Goal: Task Accomplishment & Management: Manage account settings

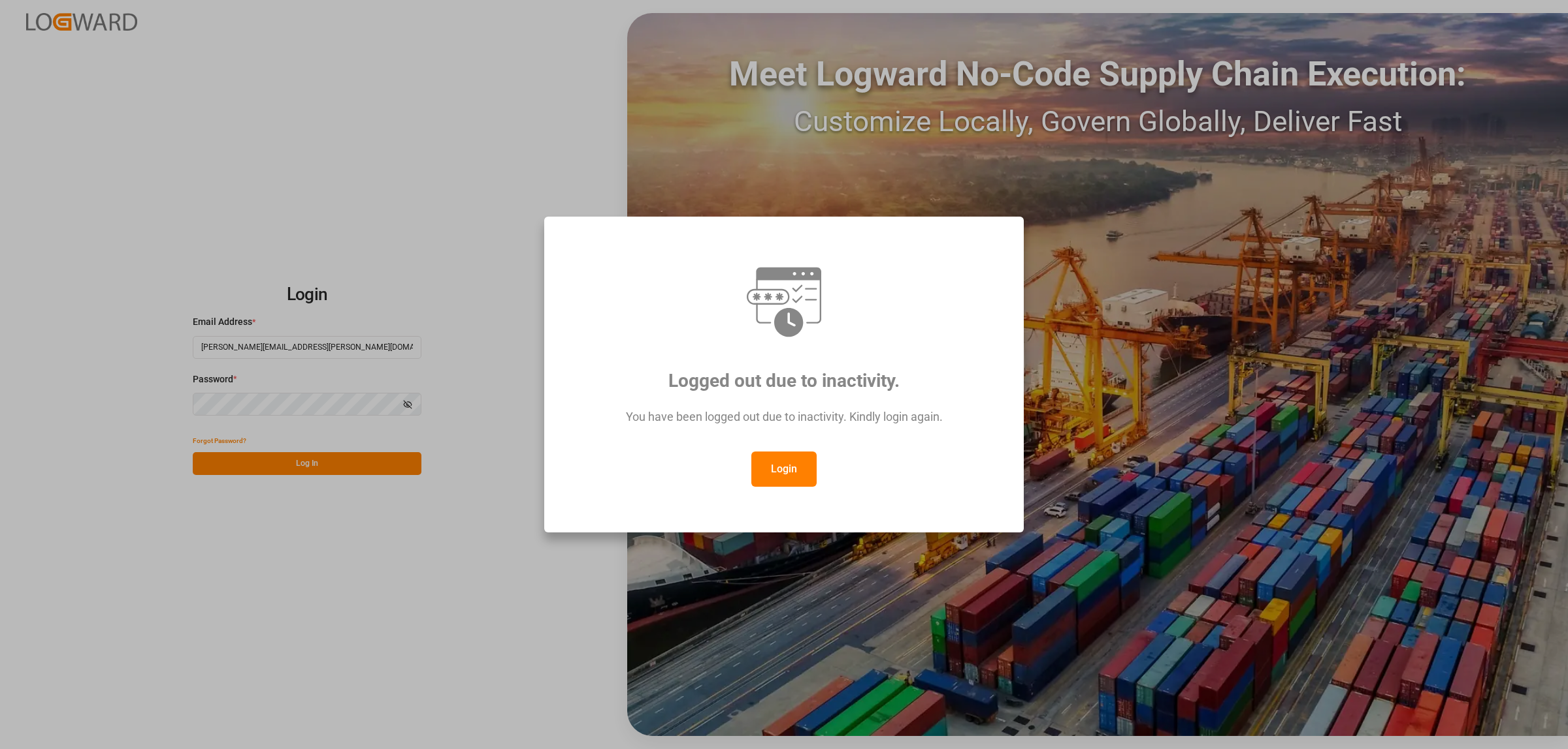
click at [792, 474] on button "Login" at bounding box center [784, 469] width 65 height 36
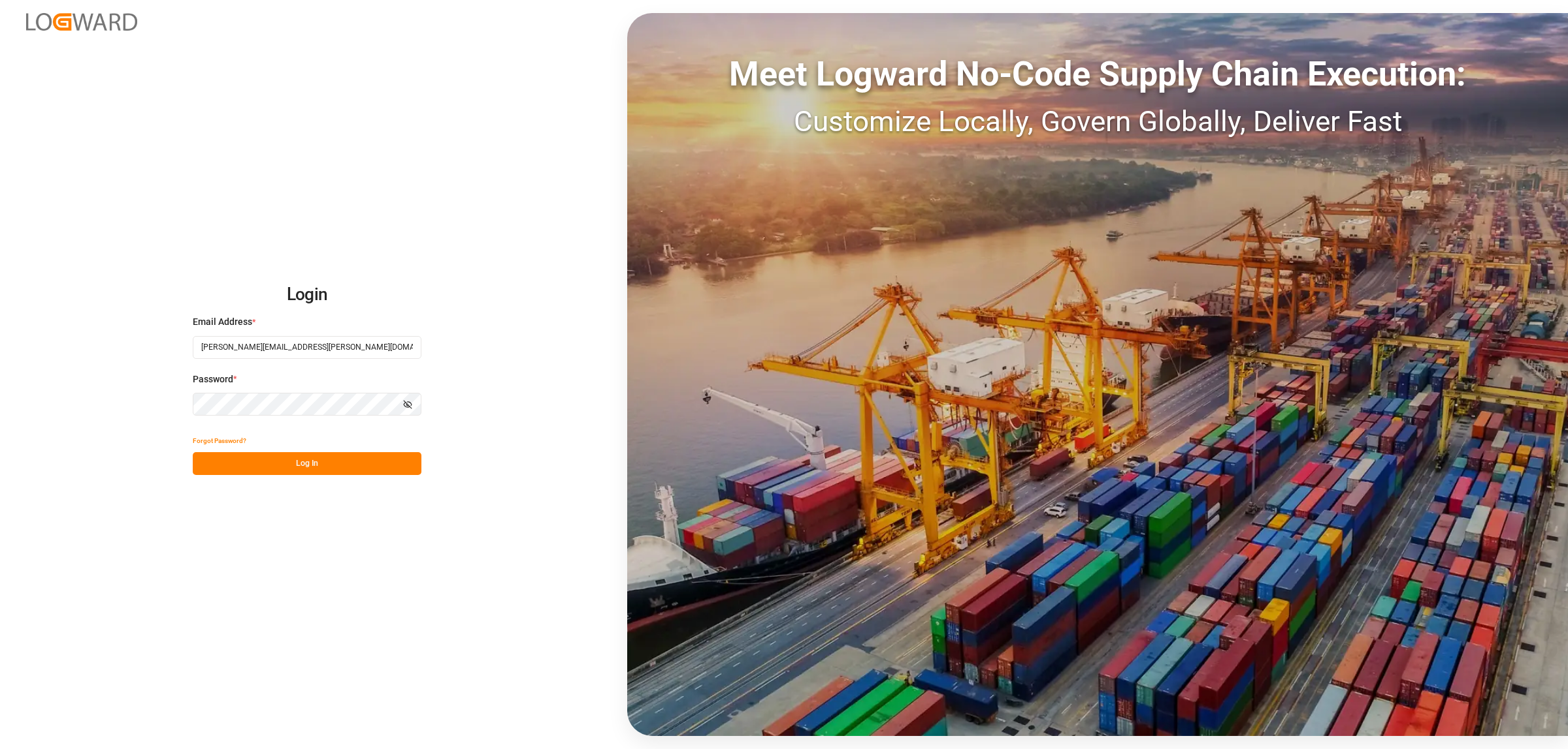
click at [298, 468] on button "Log In" at bounding box center [306, 464] width 228 height 23
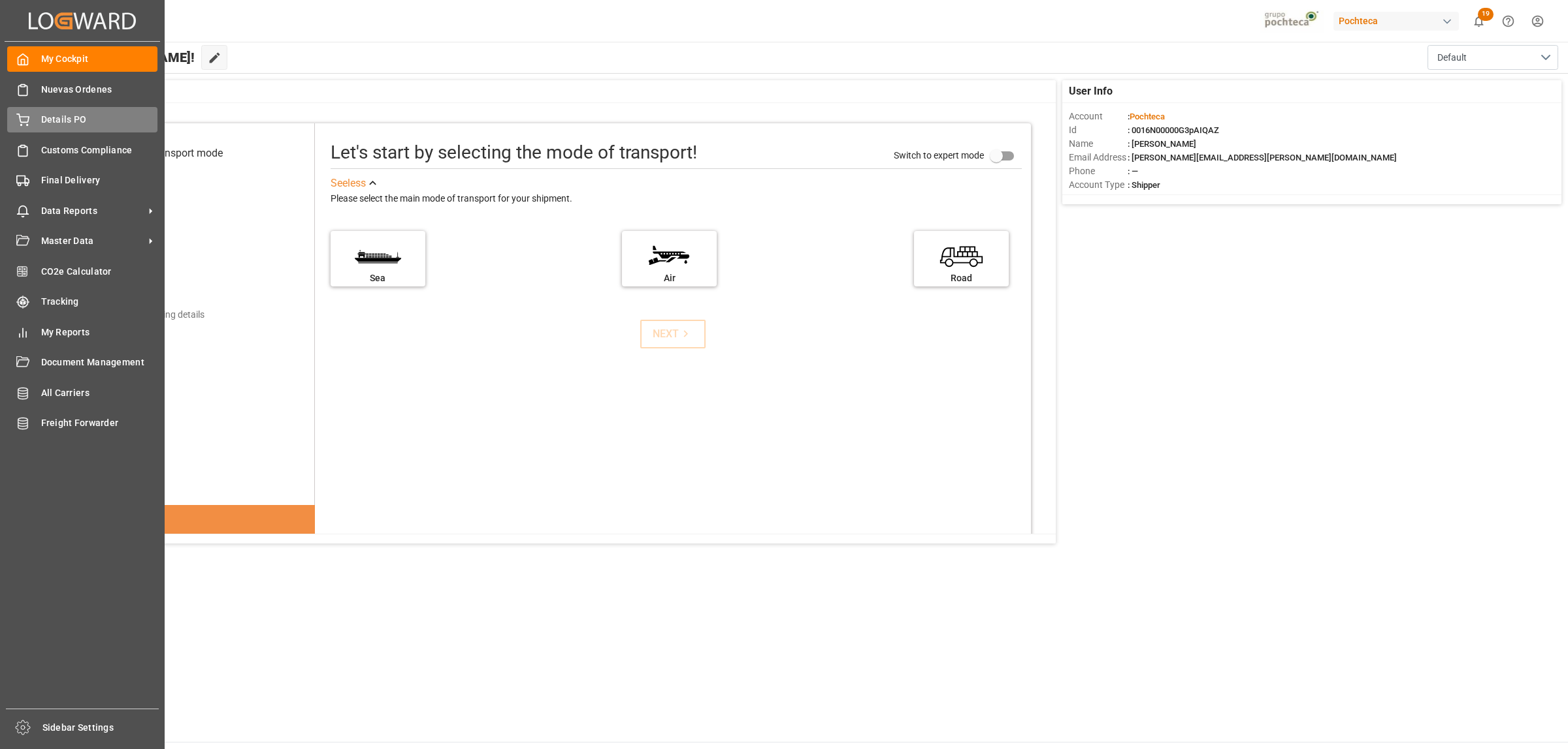
click at [70, 113] on span "Details PO" at bounding box center [99, 119] width 117 height 13
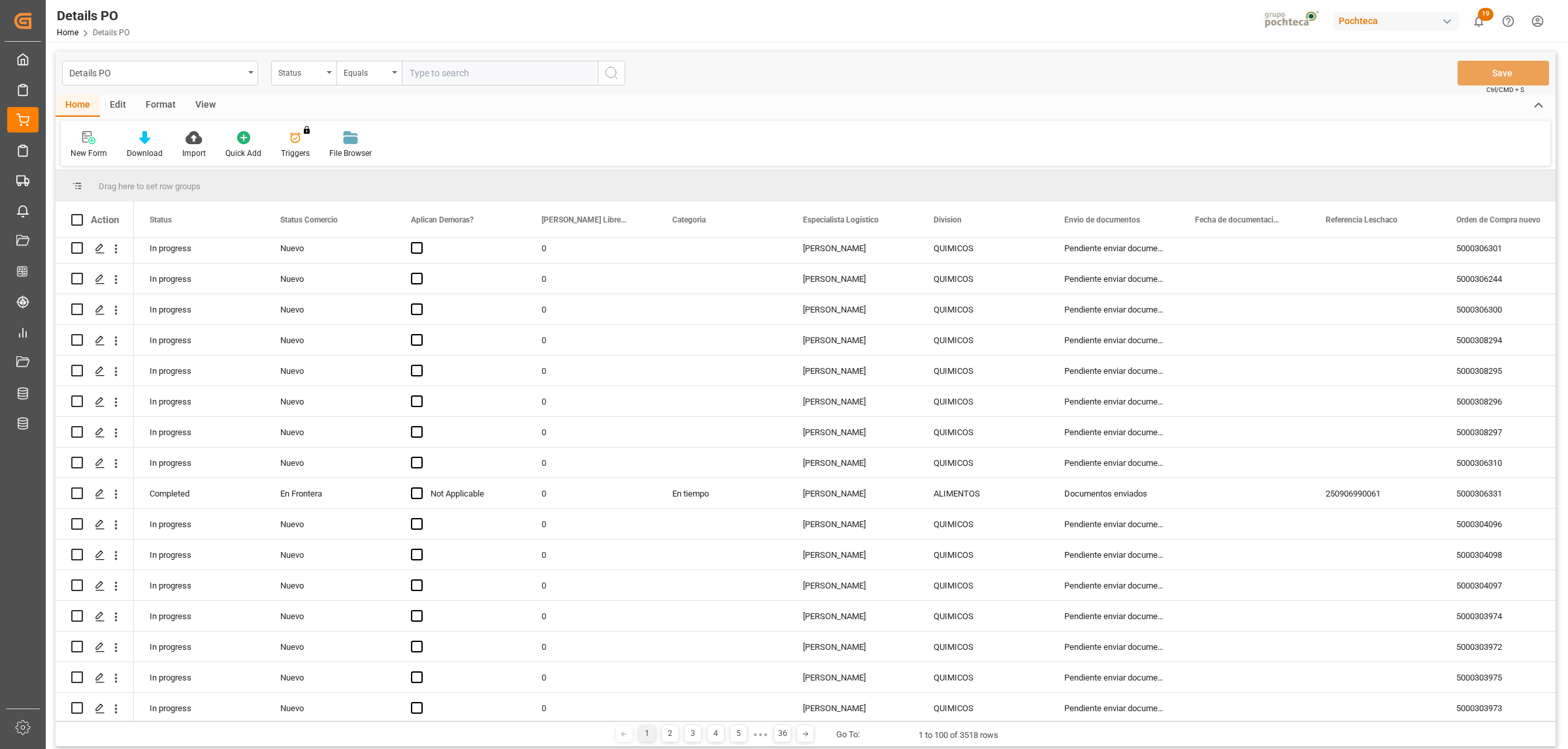
scroll to position [897, 0]
click at [1036, 218] on div "Division" at bounding box center [983, 220] width 131 height 36
click at [1026, 220] on span at bounding box center [1027, 220] width 12 height 12
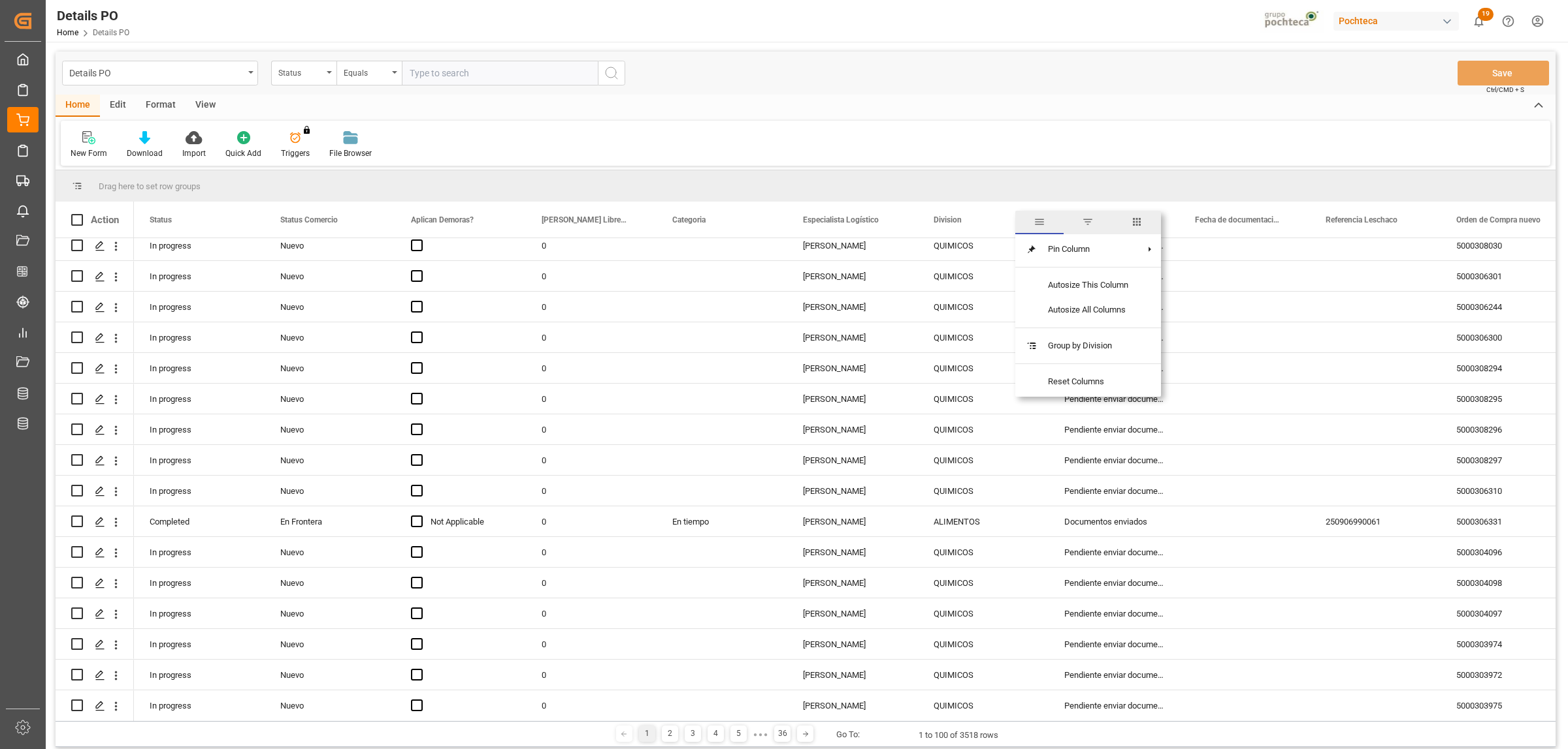
click at [1087, 225] on span "filter" at bounding box center [1087, 221] width 12 height 12
type input "L"
type input "LUBRICANTES"
click at [1094, 334] on button "Apply" at bounding box center [1103, 331] width 24 height 13
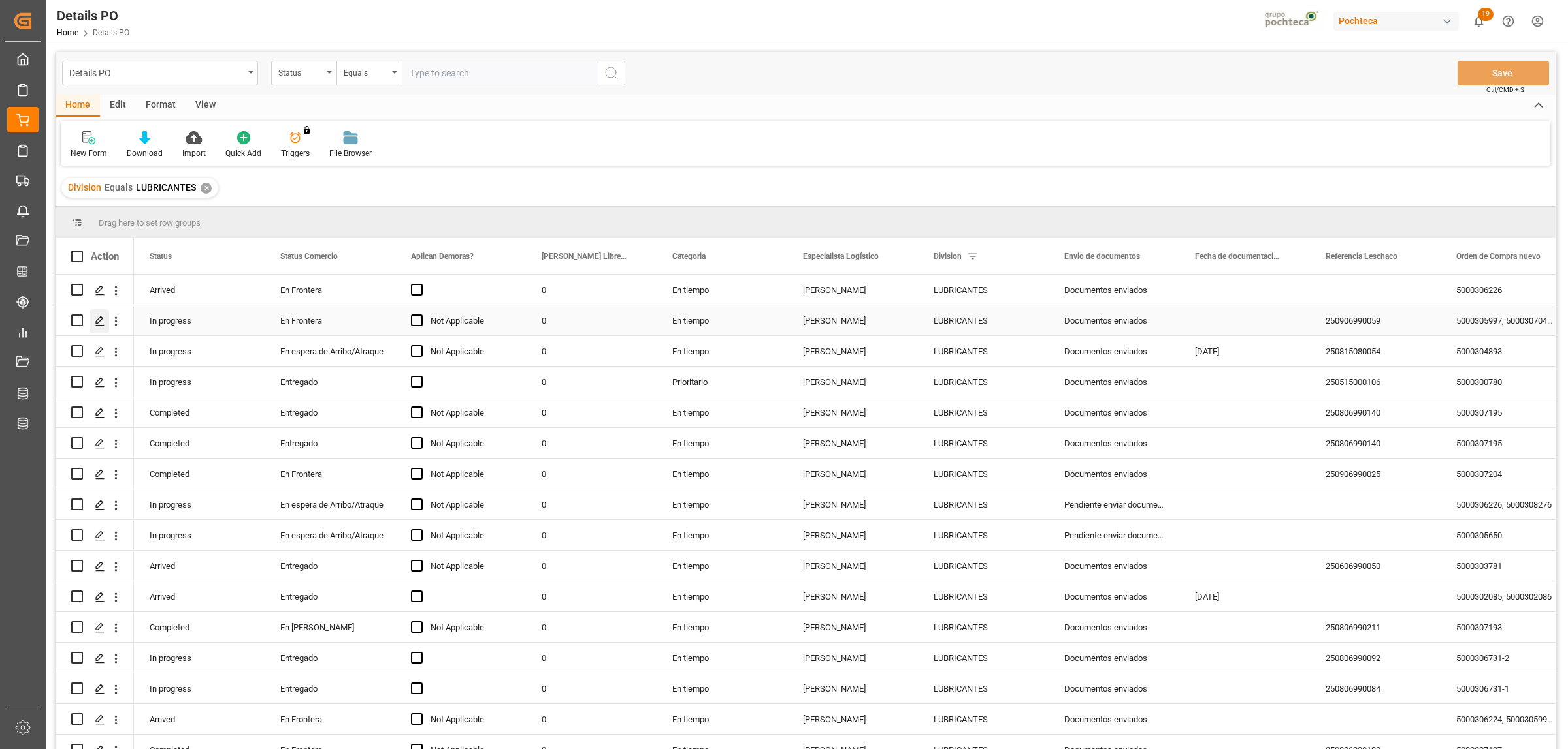
click at [101, 317] on polygon "Press SPACE to select this row." at bounding box center [99, 320] width 7 height 7
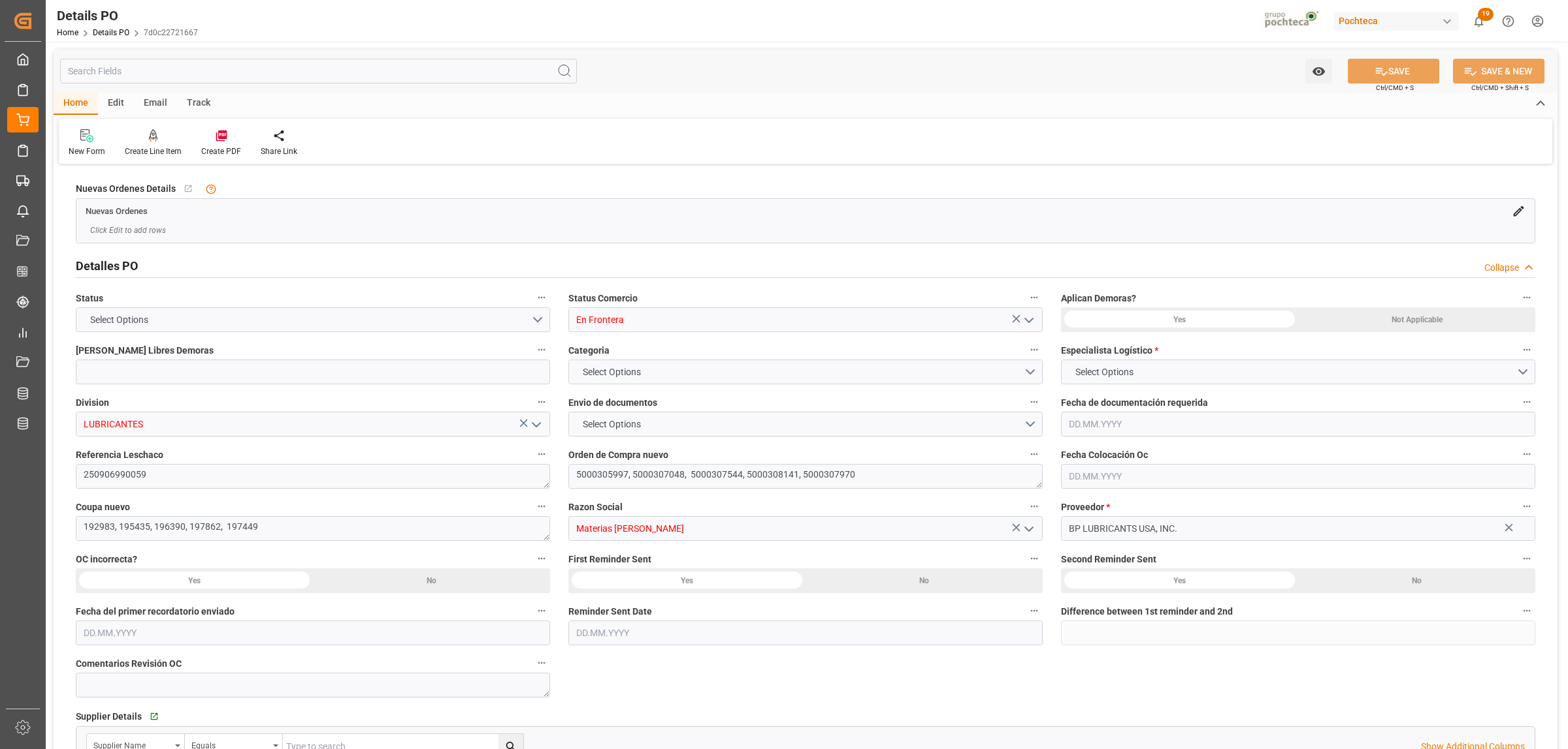
type input "0"
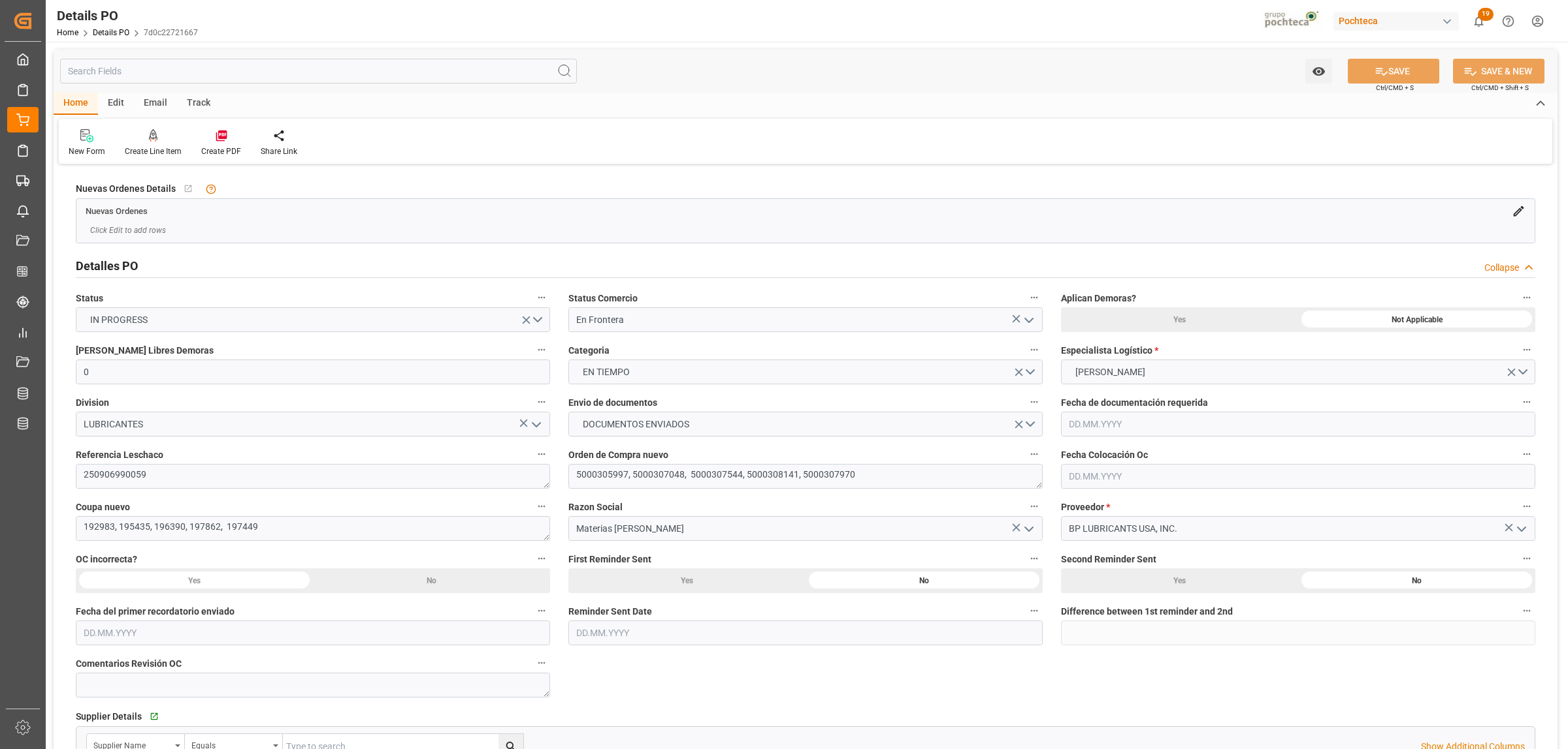
type input "[DATE]"
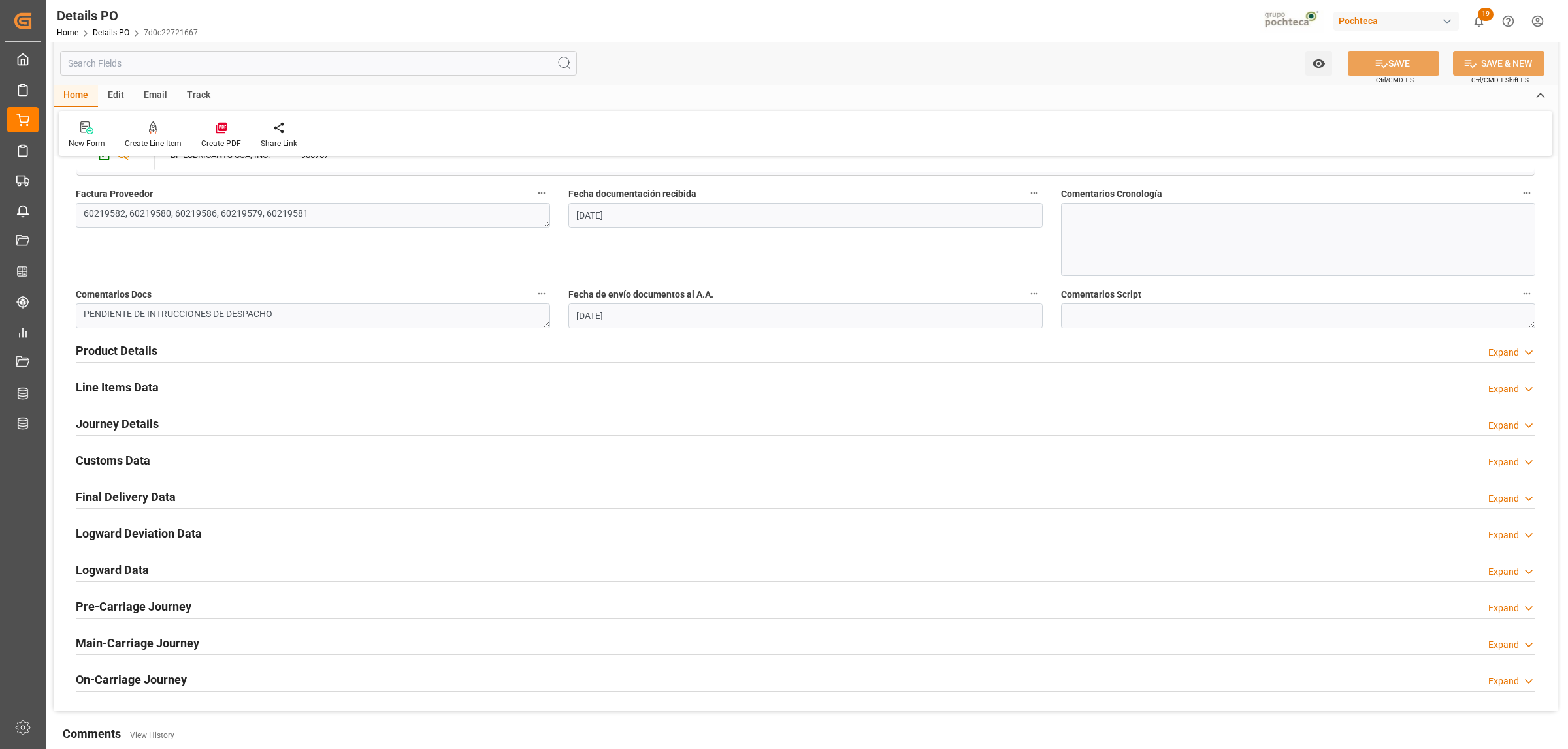
scroll to position [643, 0]
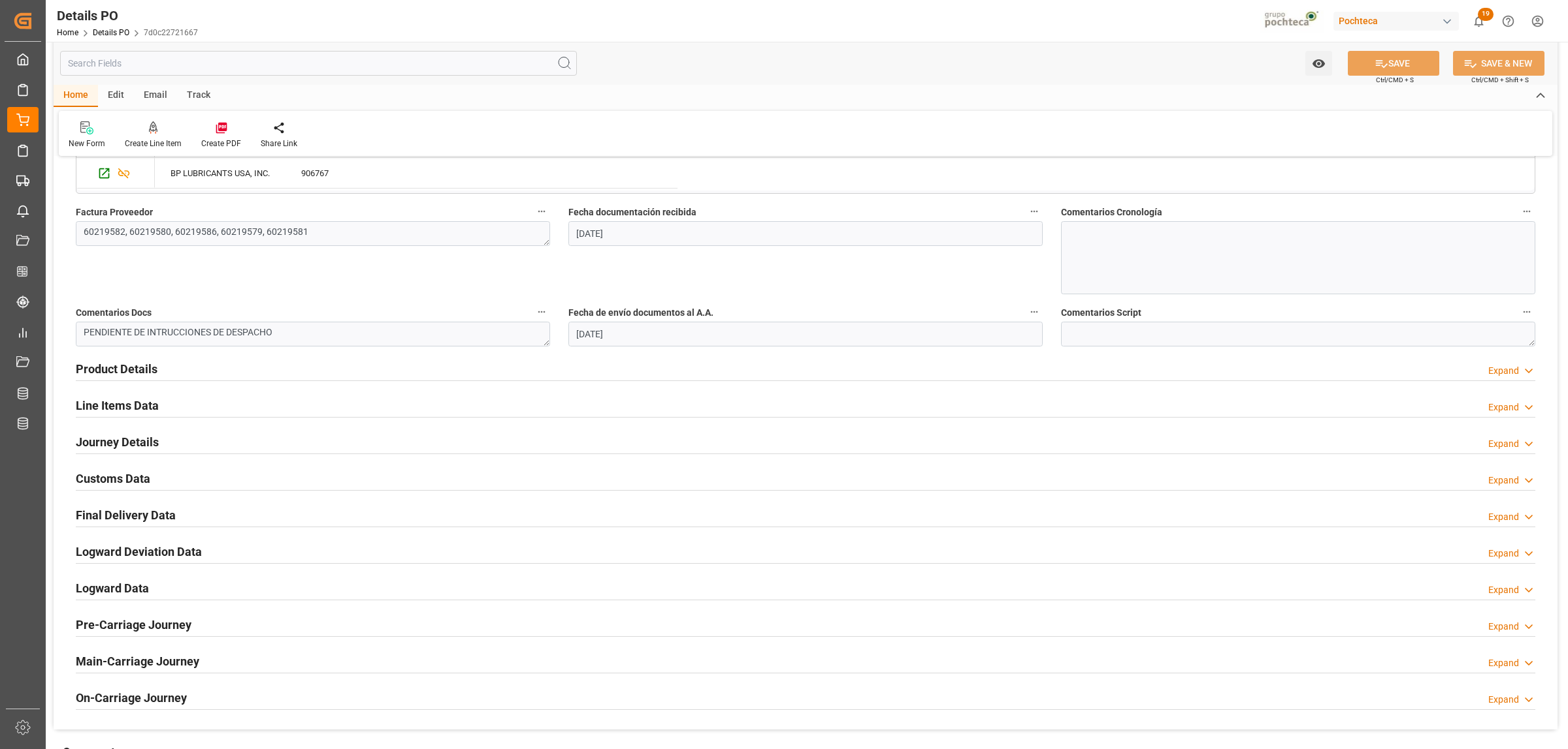
click at [105, 403] on h2 "Line Items Data" at bounding box center [118, 405] width 83 height 17
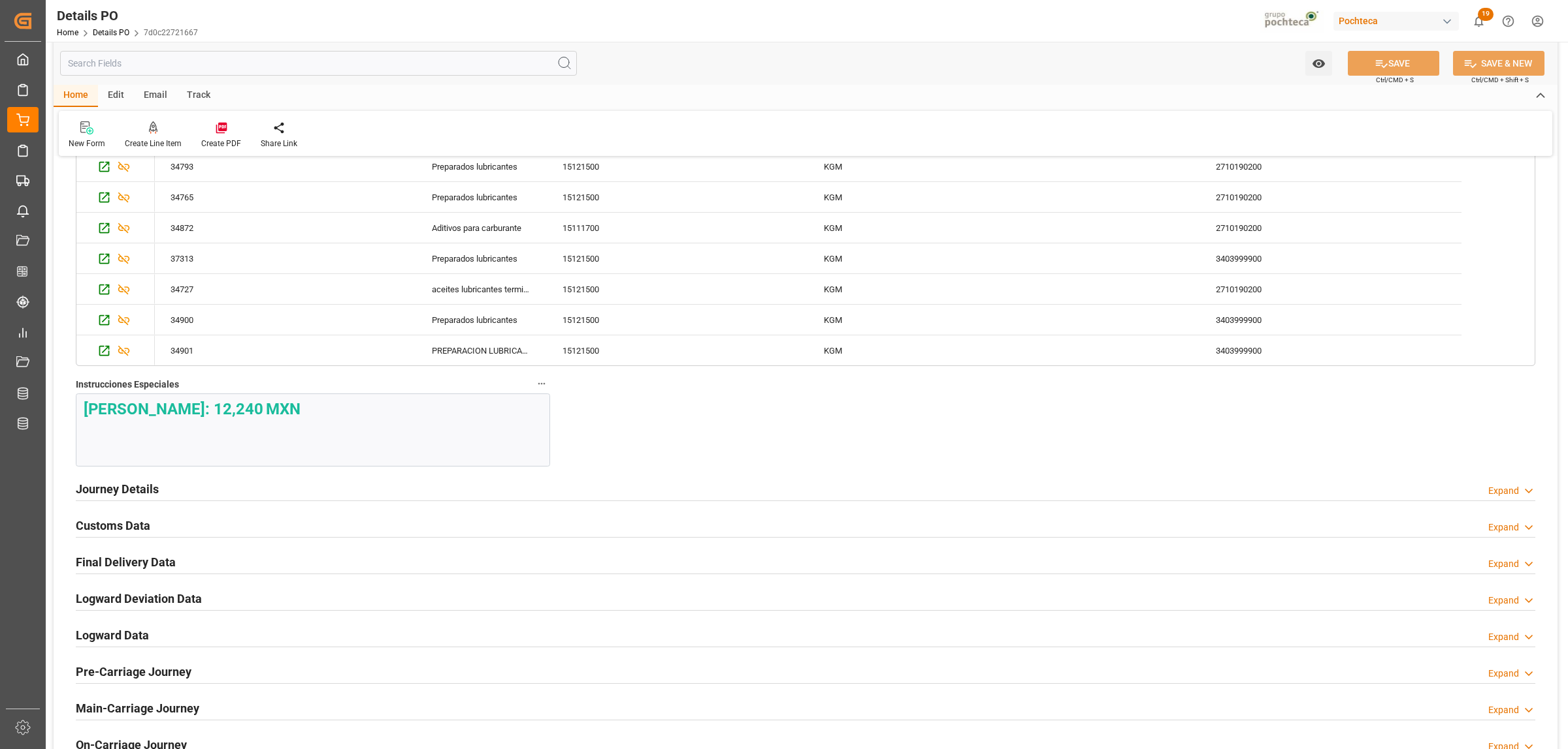
scroll to position [1704, 0]
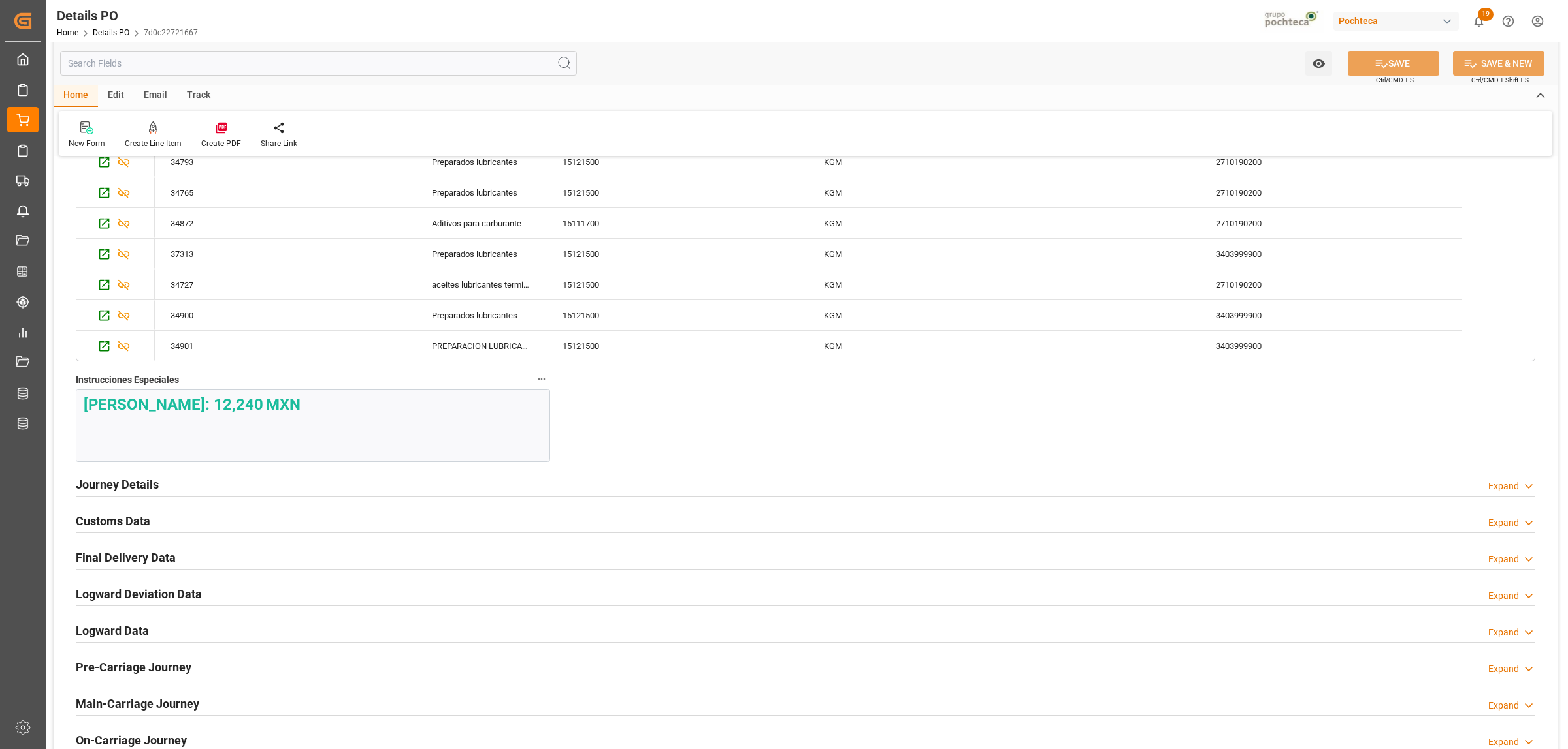
click at [151, 413] on strong "[PERSON_NAME]: 12,240" at bounding box center [173, 404] width 179 height 18
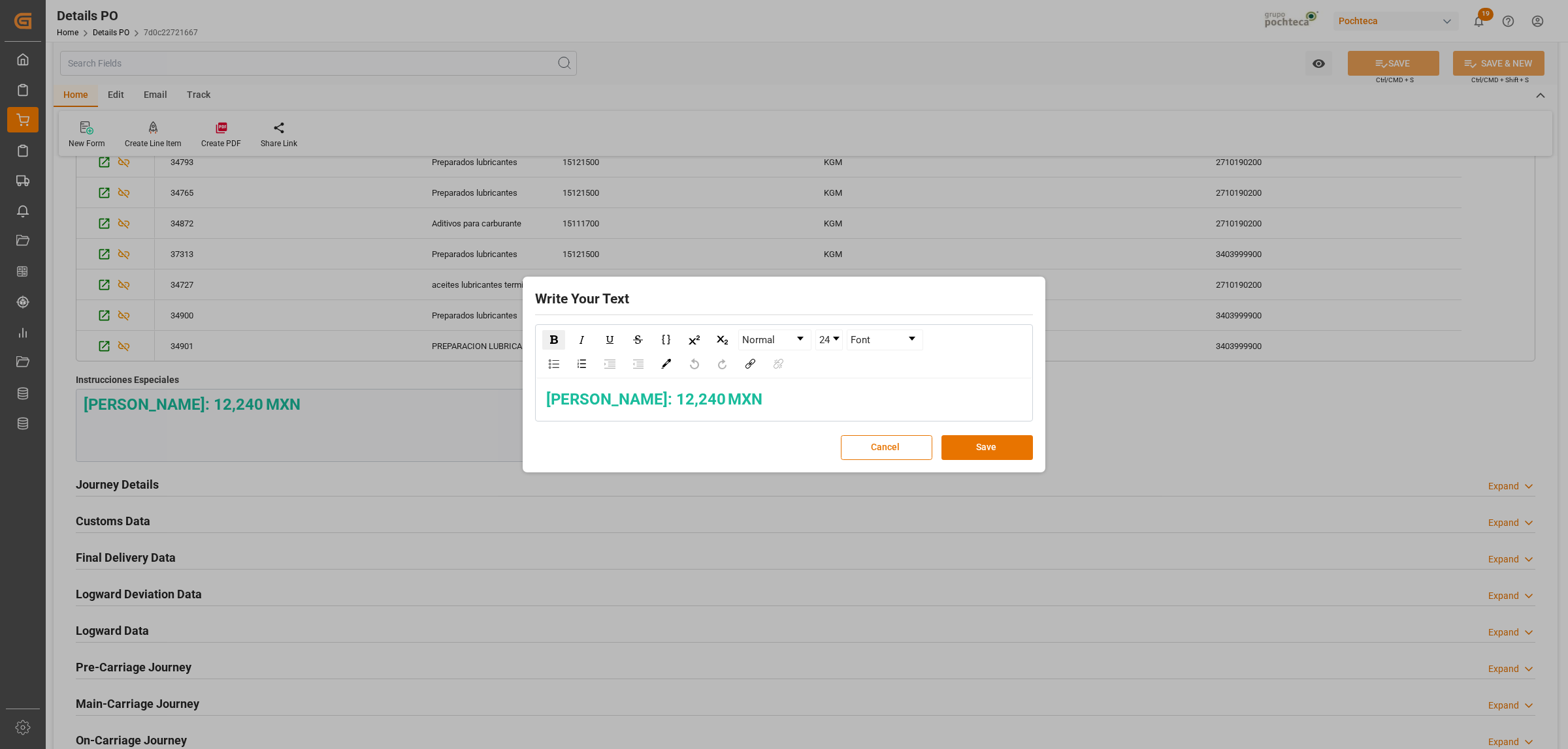
click at [615, 402] on span "[PERSON_NAME]: 12,240" at bounding box center [636, 400] width 179 height 18
click at [997, 452] on button "Save" at bounding box center [986, 448] width 91 height 25
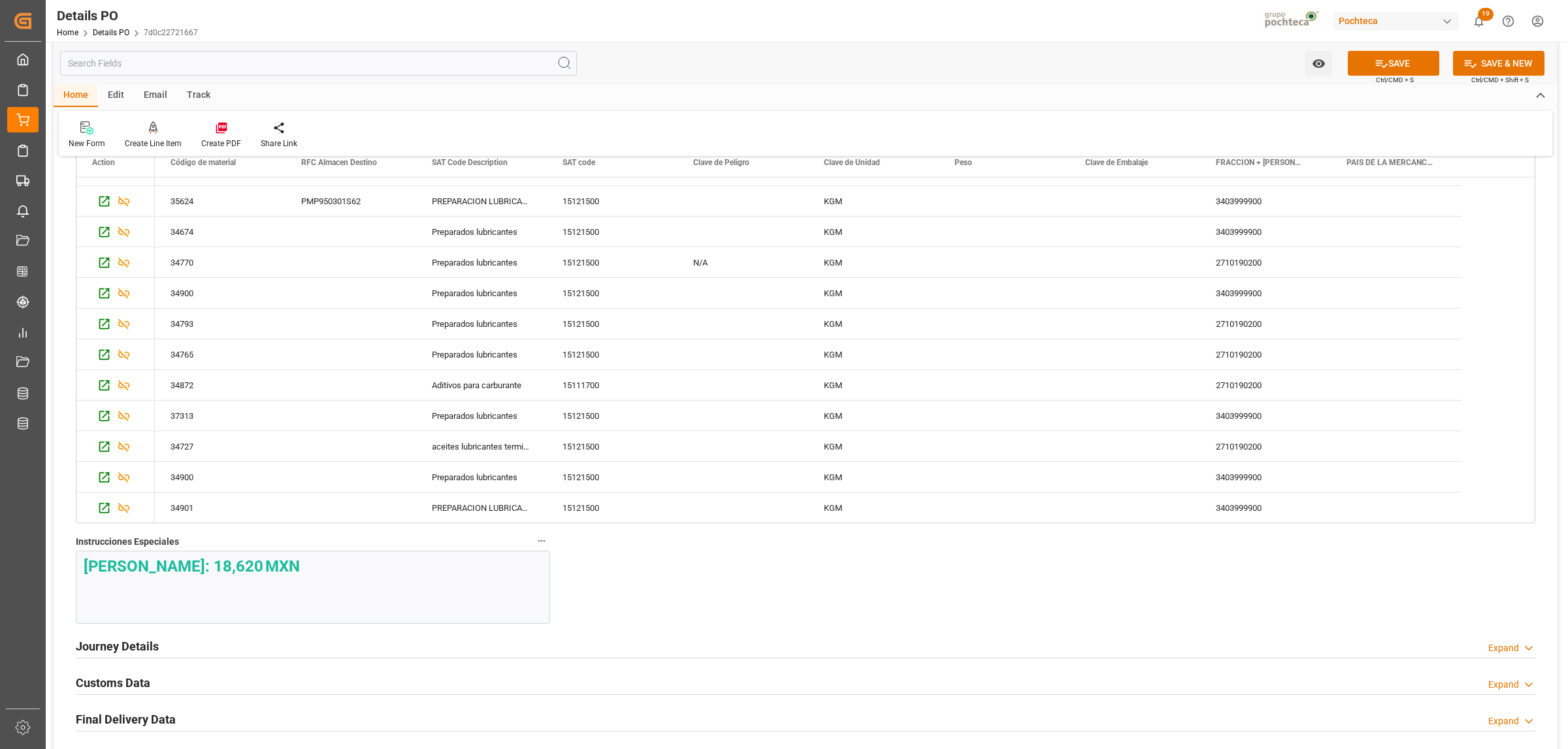
scroll to position [1540, 0]
click at [1401, 66] on button "SAVE" at bounding box center [1393, 64] width 91 height 25
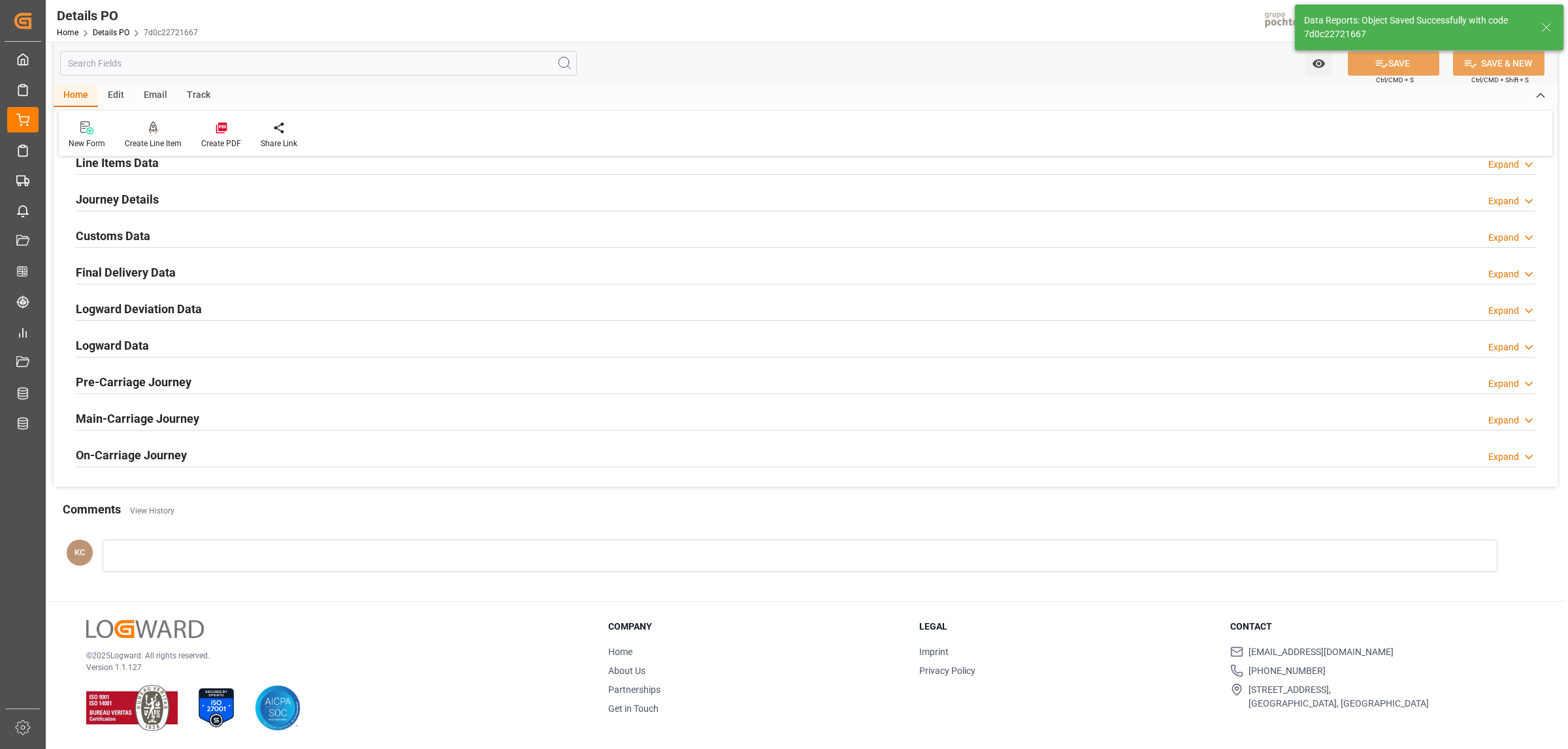
scroll to position [435, 0]
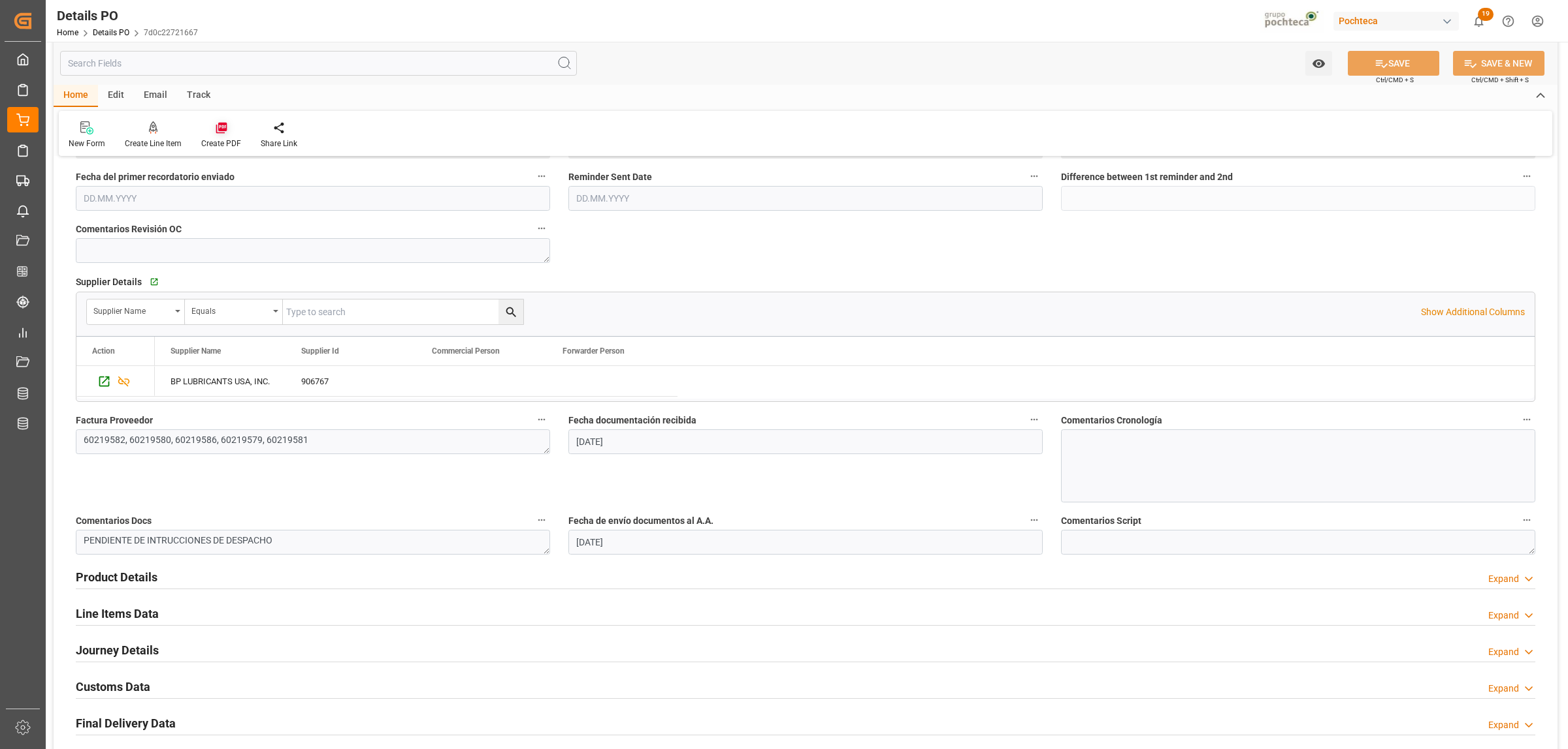
click at [215, 127] on icon at bounding box center [222, 128] width 13 height 13
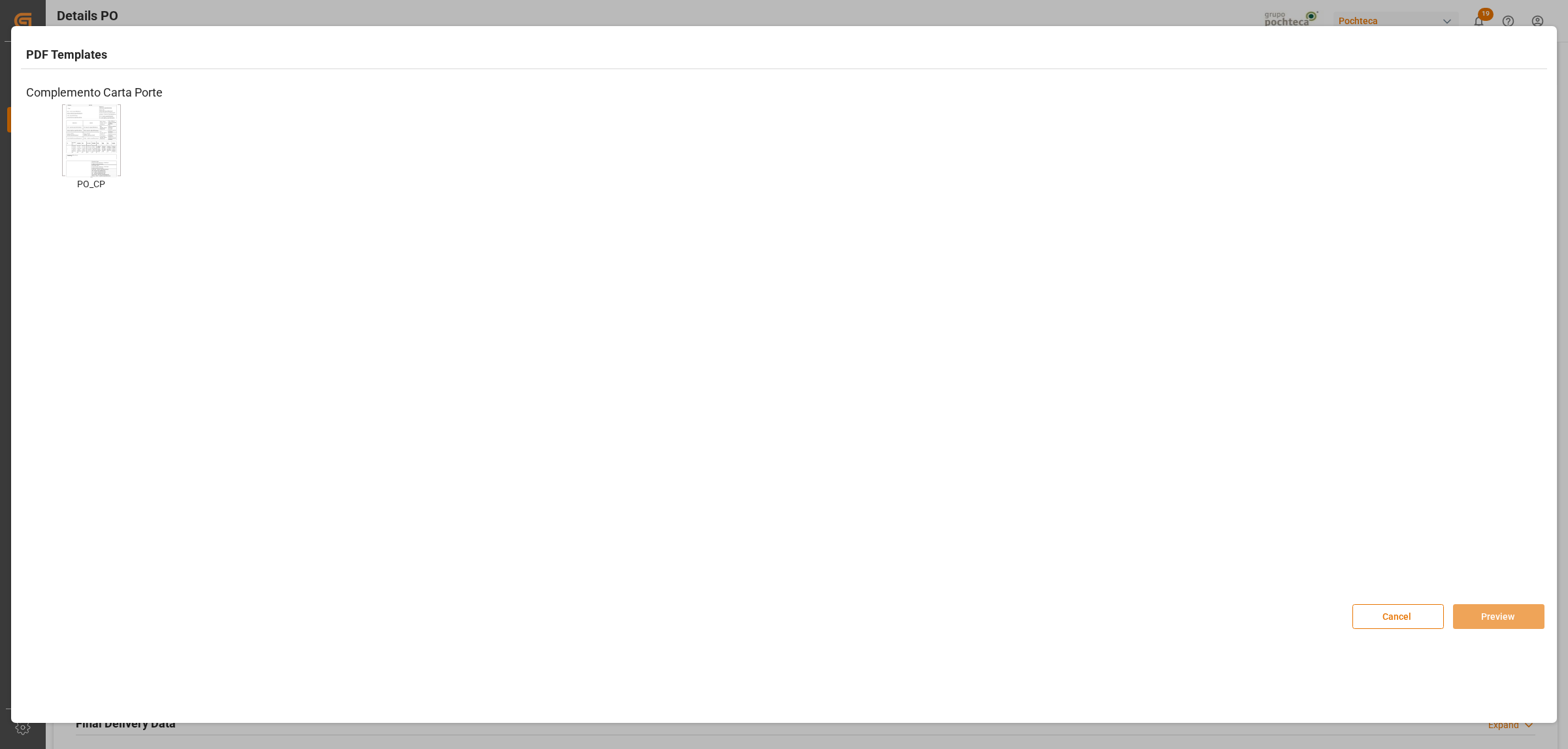
click at [113, 142] on img at bounding box center [91, 141] width 52 height 74
click at [1519, 620] on button "Preview" at bounding box center [1498, 617] width 91 height 25
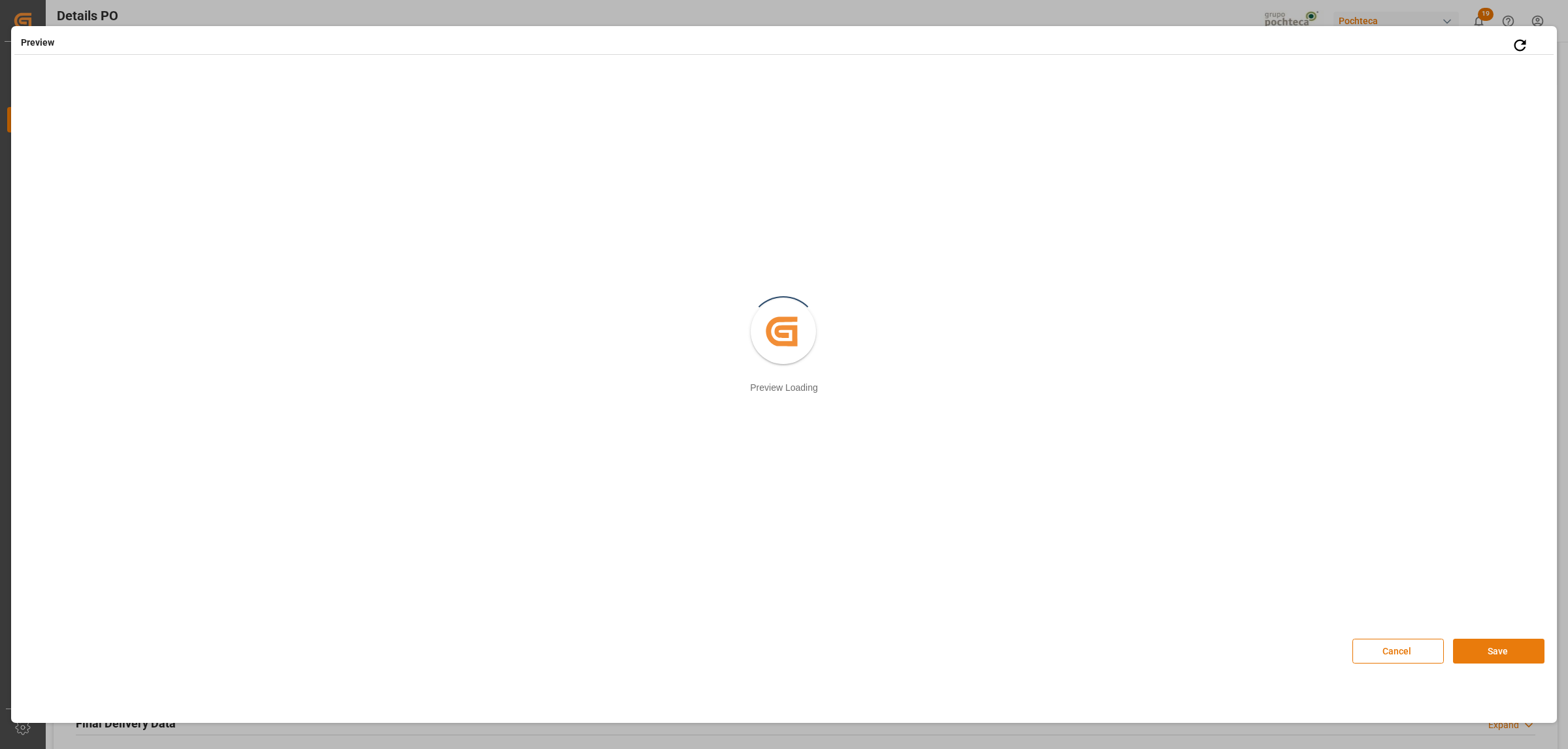
click at [1496, 657] on button "Save" at bounding box center [1498, 652] width 91 height 25
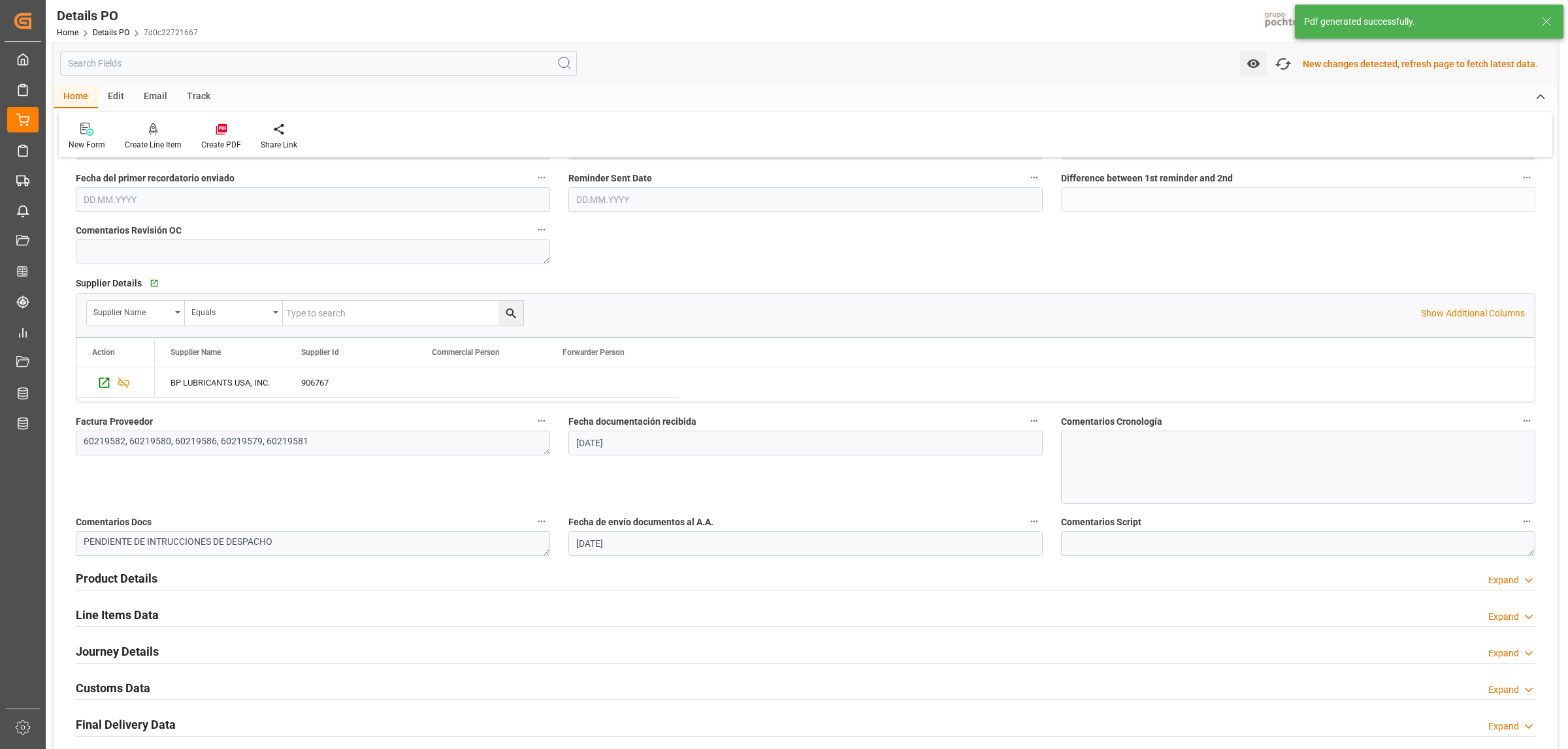
scroll to position [436, 0]
click at [121, 686] on h2 "Customs Data" at bounding box center [113, 687] width 74 height 17
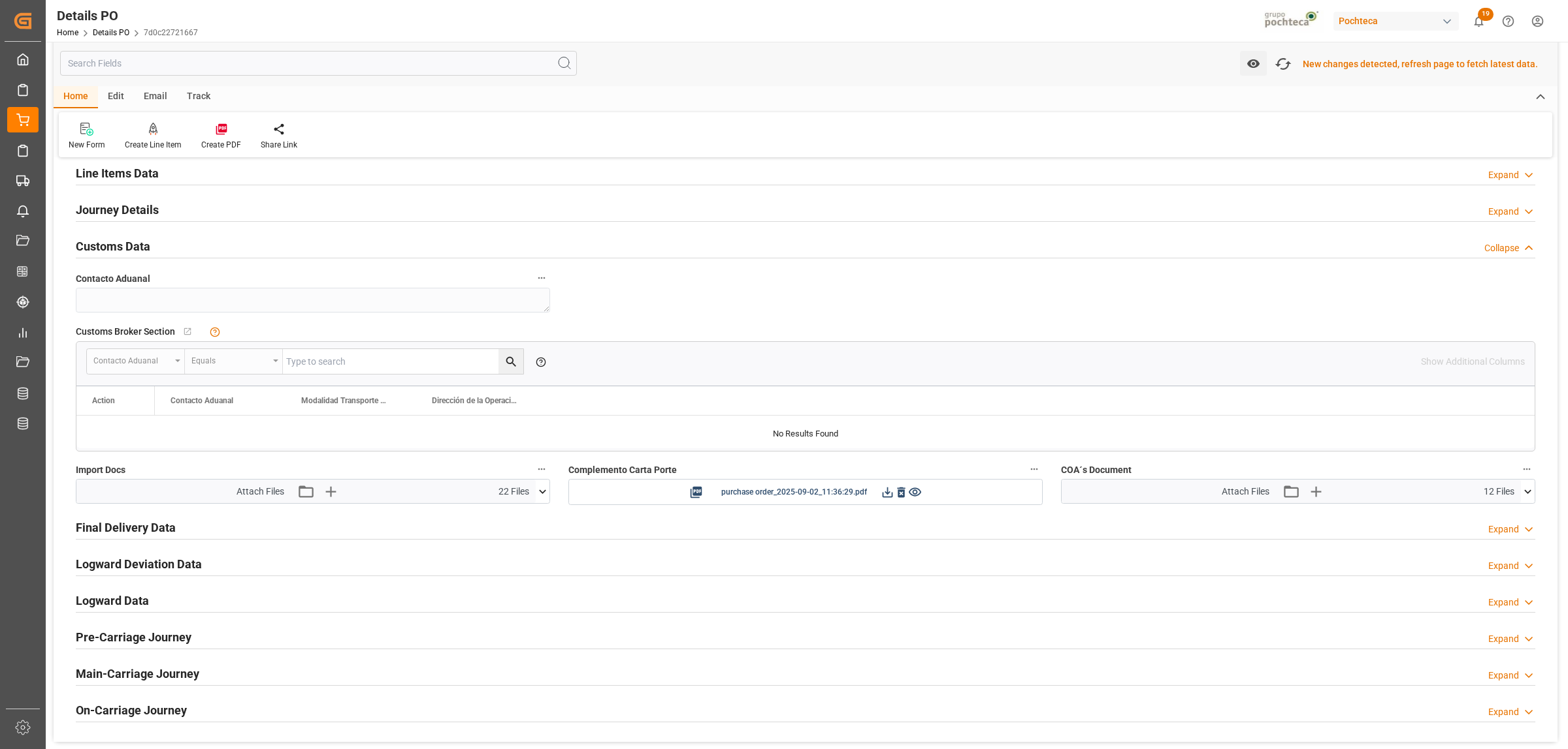
scroll to position [926, 0]
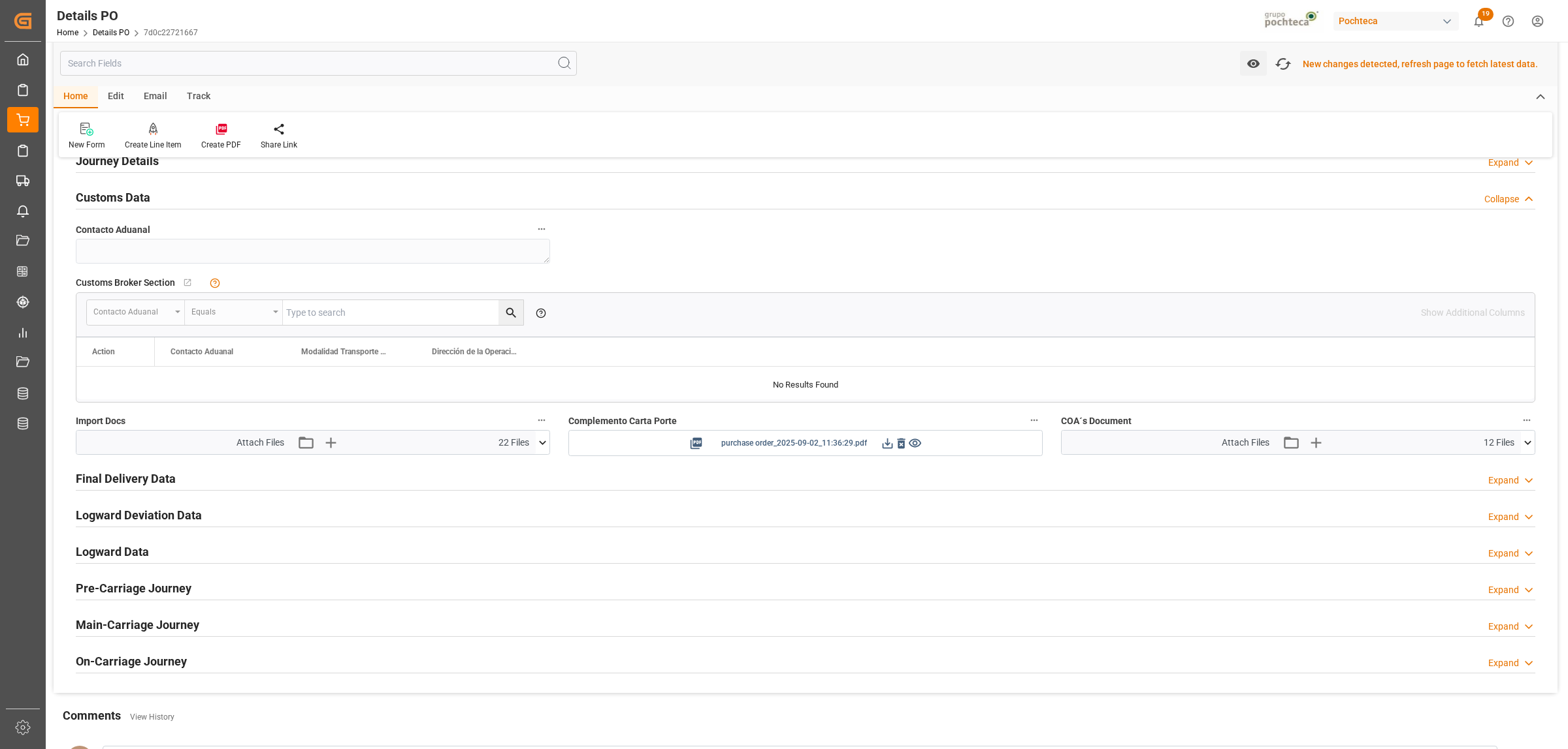
click at [886, 441] on icon at bounding box center [887, 444] width 13 height 13
